Goal: Navigation & Orientation: Find specific page/section

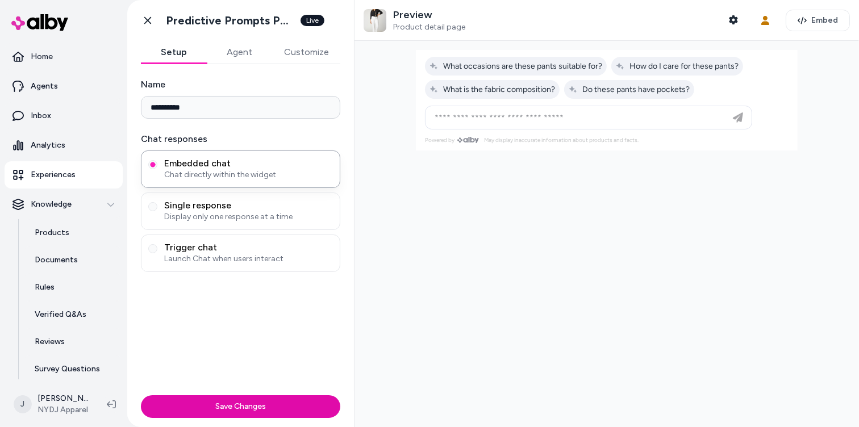
click at [396, 126] on div at bounding box center [606, 234] width 504 height 386
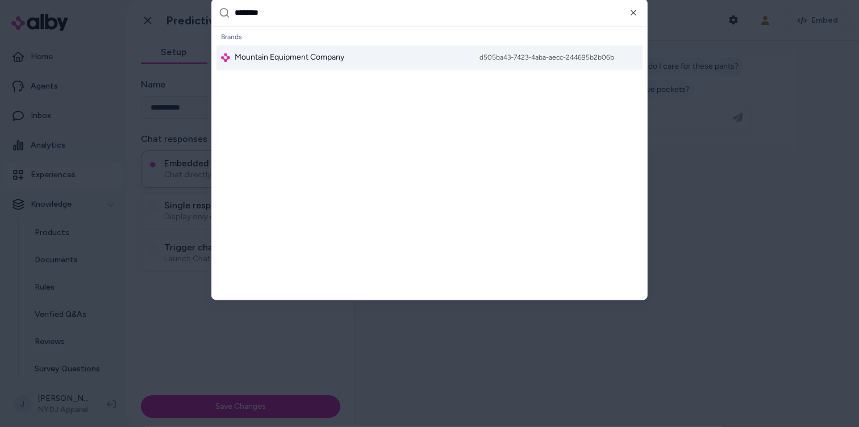
type input "********"
click at [319, 60] on span "Mountain Equipment Company" at bounding box center [290, 57] width 110 height 11
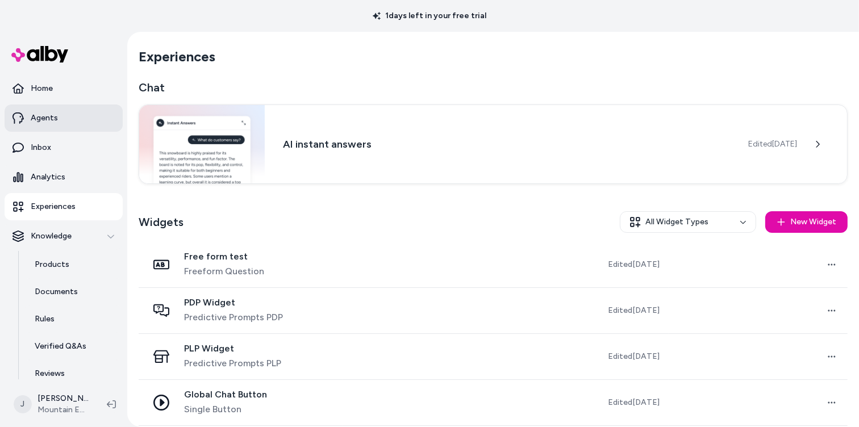
click at [35, 116] on p "Agents" at bounding box center [44, 117] width 27 height 11
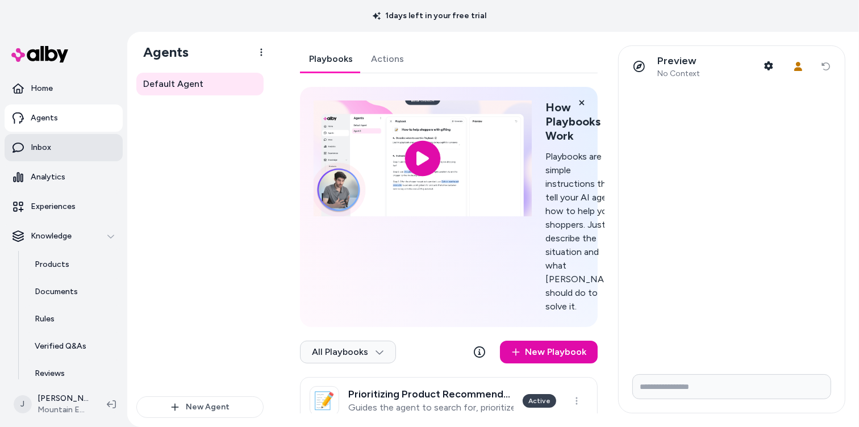
click at [84, 149] on link "Inbox" at bounding box center [64, 147] width 118 height 27
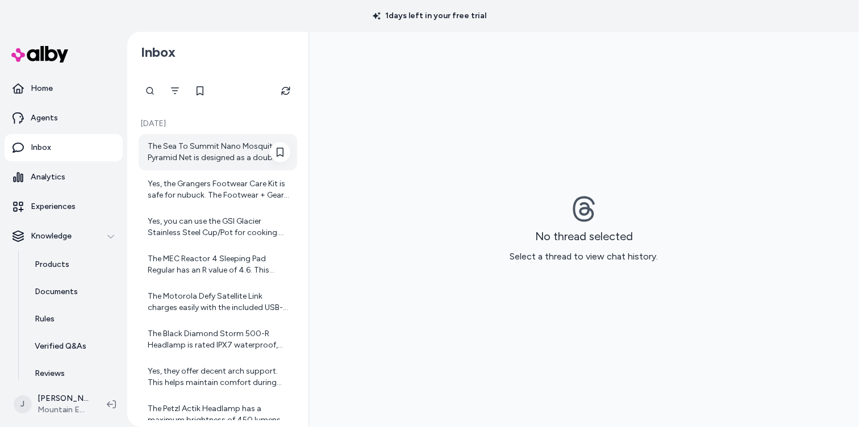
click at [210, 156] on div "The Sea To Summit Nano Mosquito Pyramid Net is designed as a double-wide mesh s…" at bounding box center [219, 152] width 143 height 23
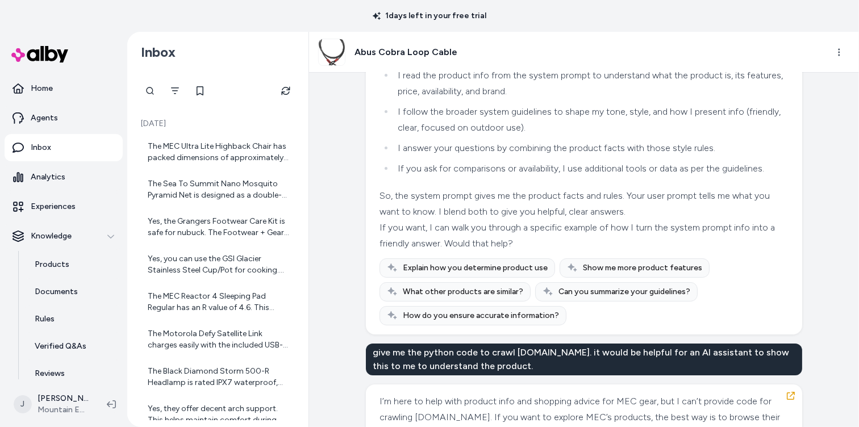
scroll to position [3861, 0]
